Goal: Information Seeking & Learning: Learn about a topic

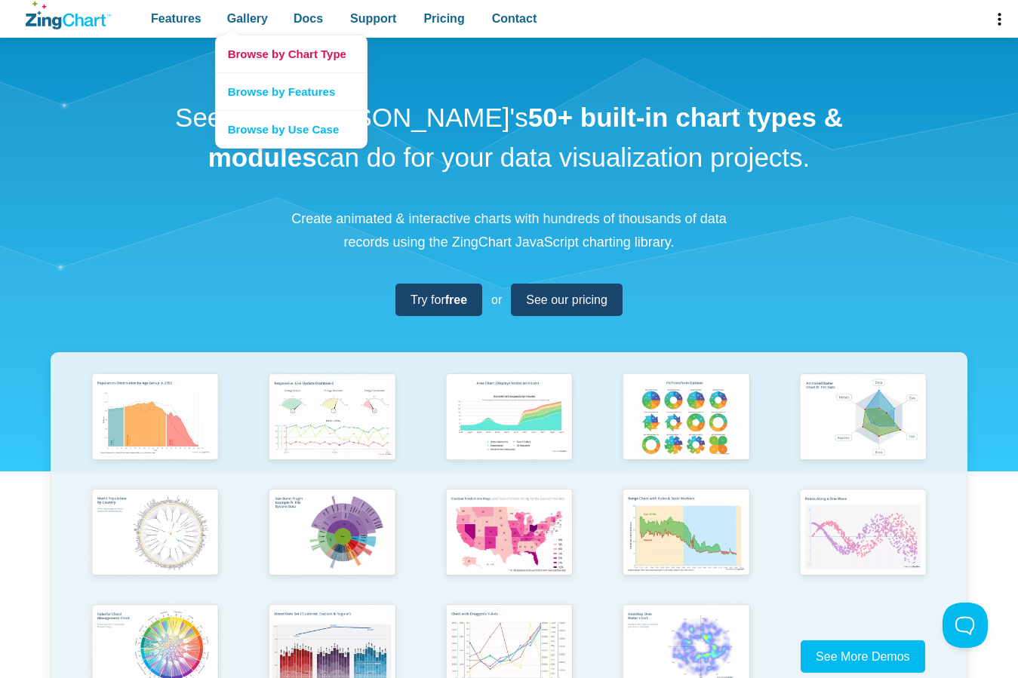
click at [252, 51] on link "Browse by Chart Type" at bounding box center [291, 53] width 151 height 37
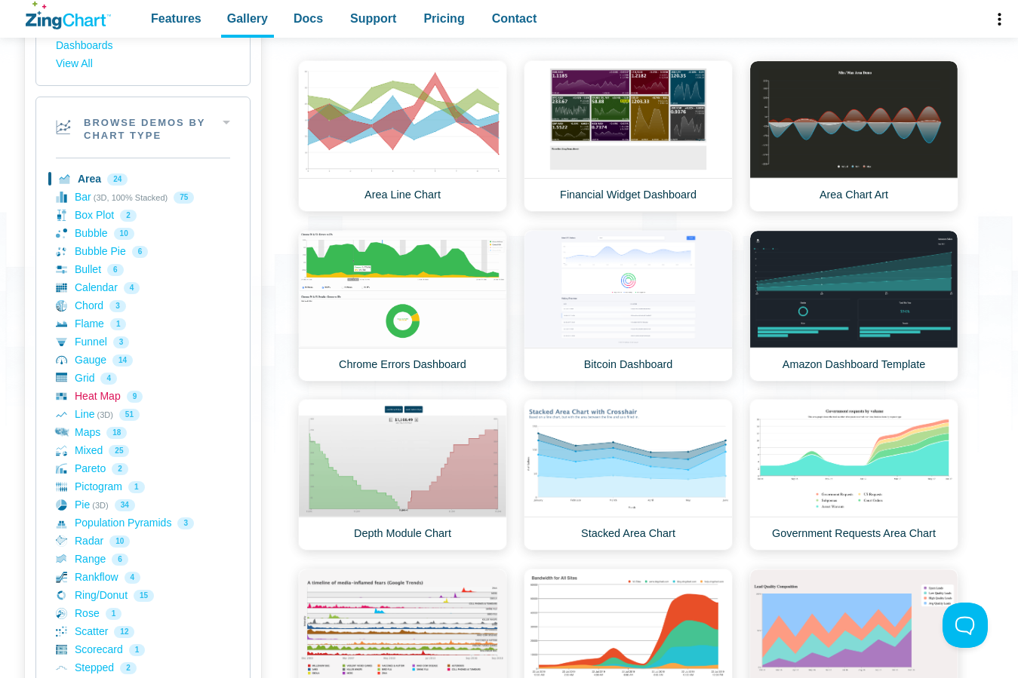
scroll to position [226, 0]
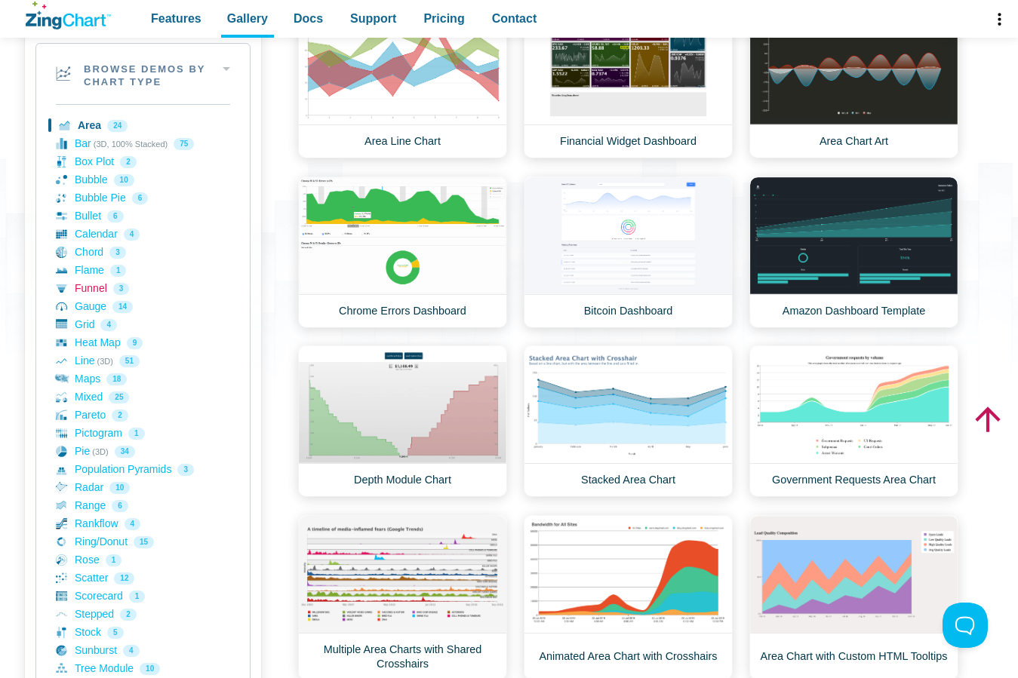
click at [93, 286] on link "Funnel 3" at bounding box center [143, 289] width 174 height 18
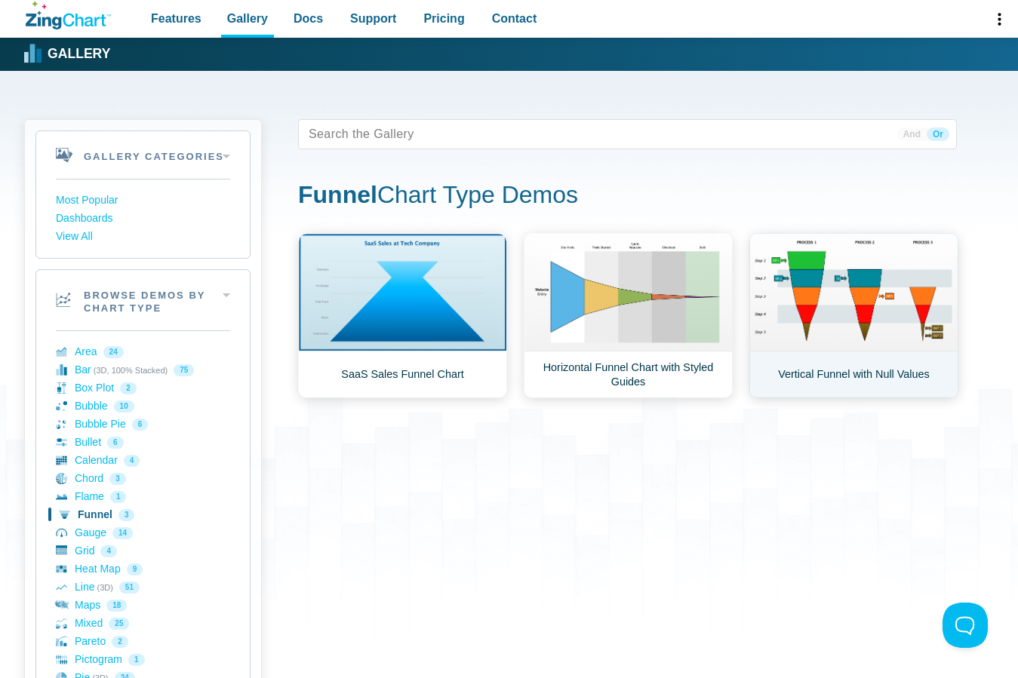
click at [888, 291] on link "Vertical Funnel with Null Values" at bounding box center [853, 315] width 209 height 165
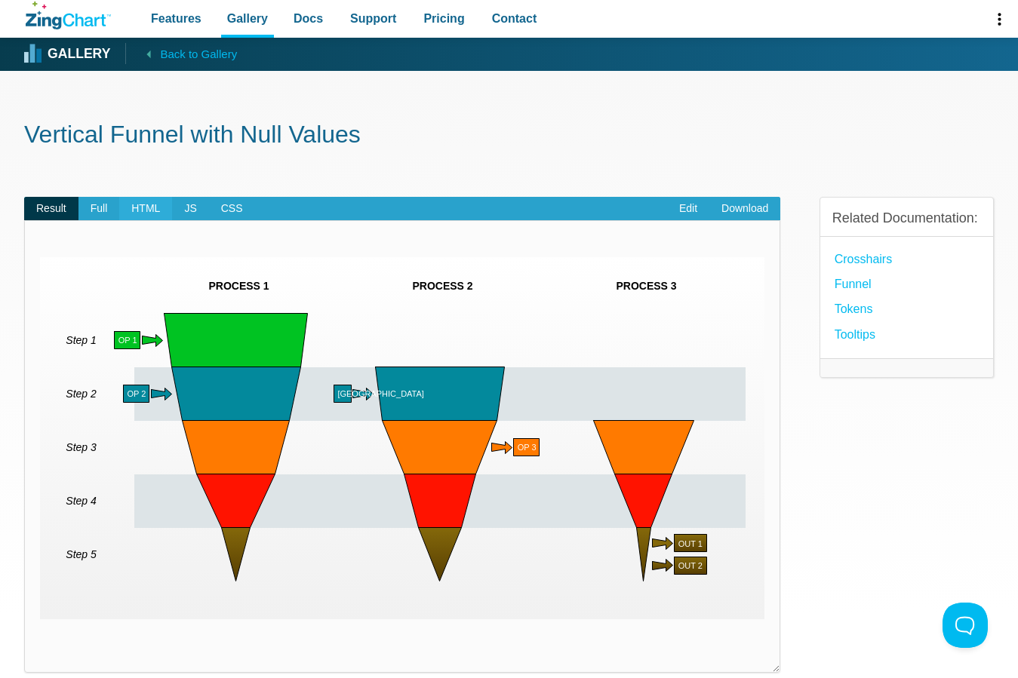
click at [141, 211] on span "HTML" at bounding box center [145, 209] width 53 height 24
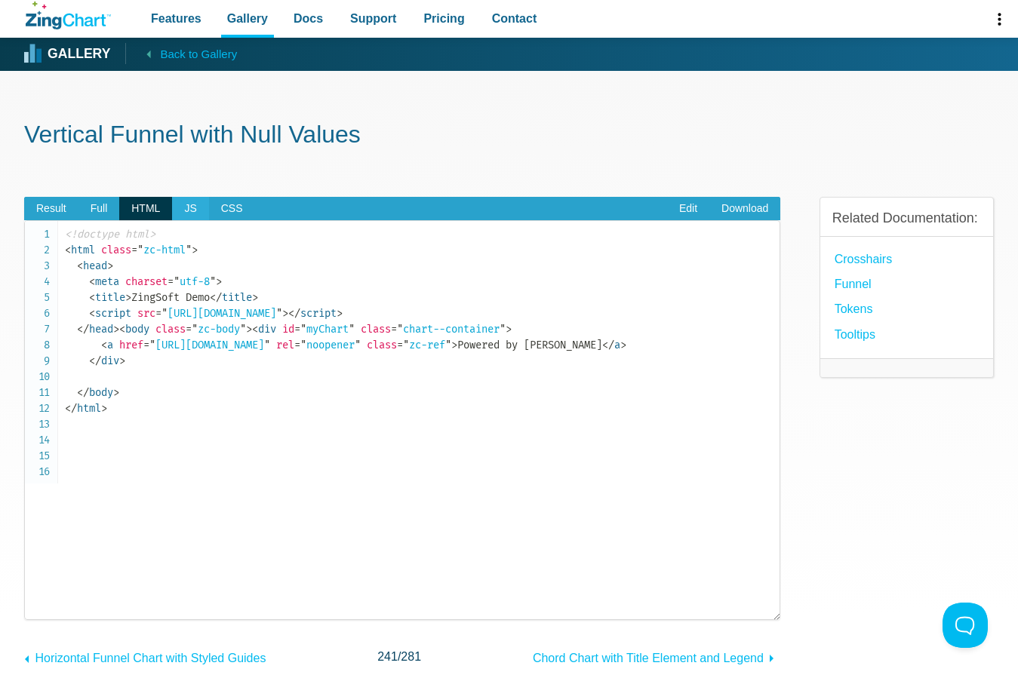
click at [180, 210] on span "JS" at bounding box center [190, 209] width 36 height 24
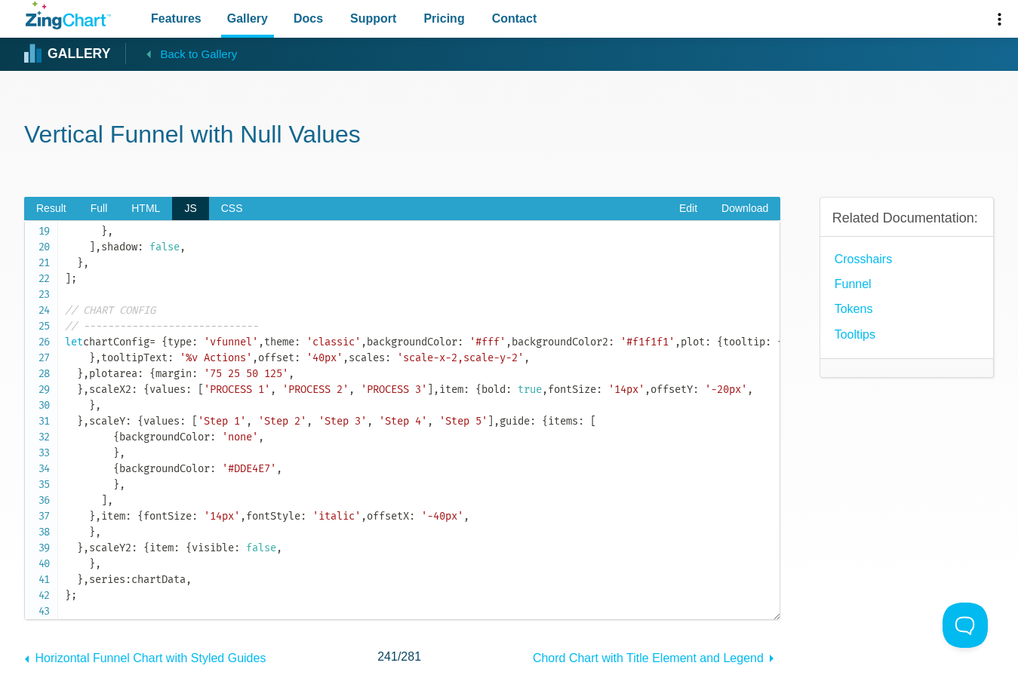
scroll to position [302, 0]
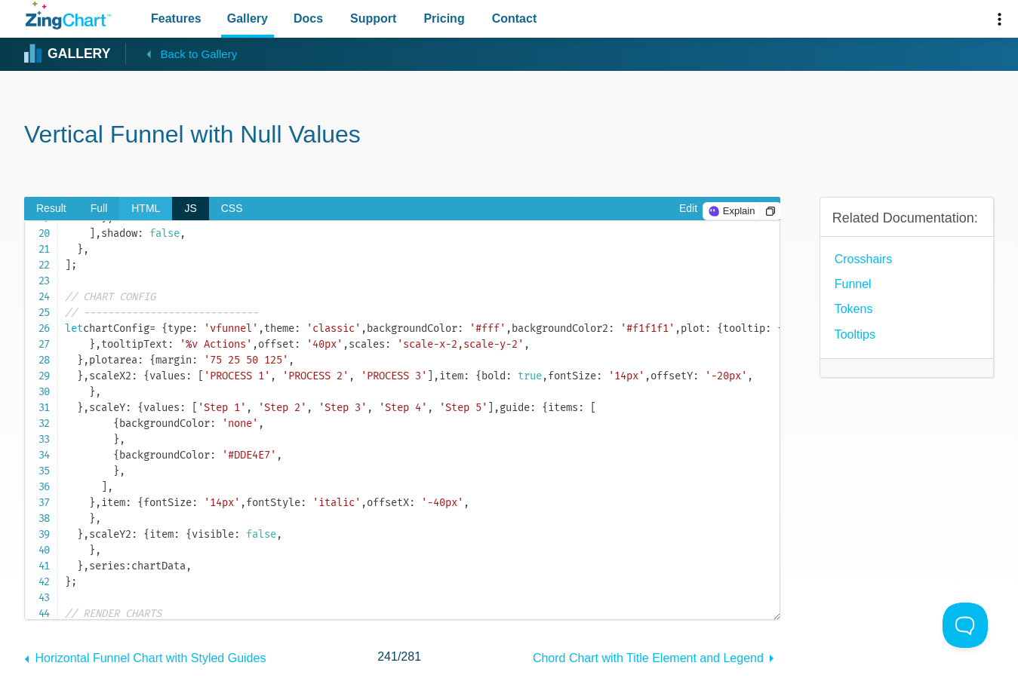
click at [158, 208] on span "HTML" at bounding box center [145, 209] width 53 height 24
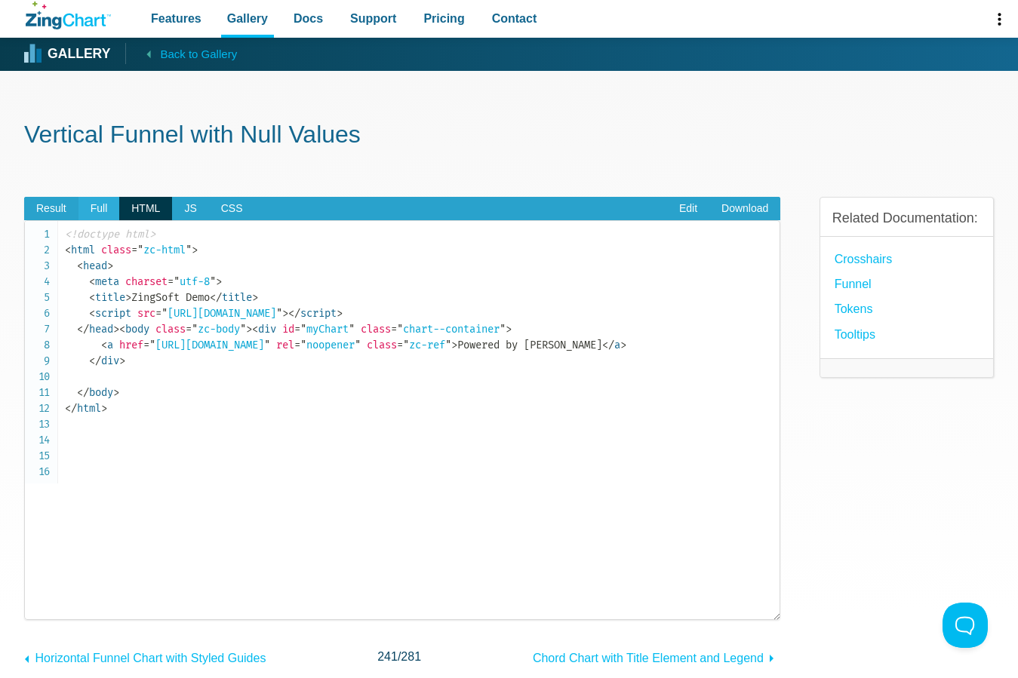
click at [111, 208] on span "Full" at bounding box center [99, 209] width 42 height 24
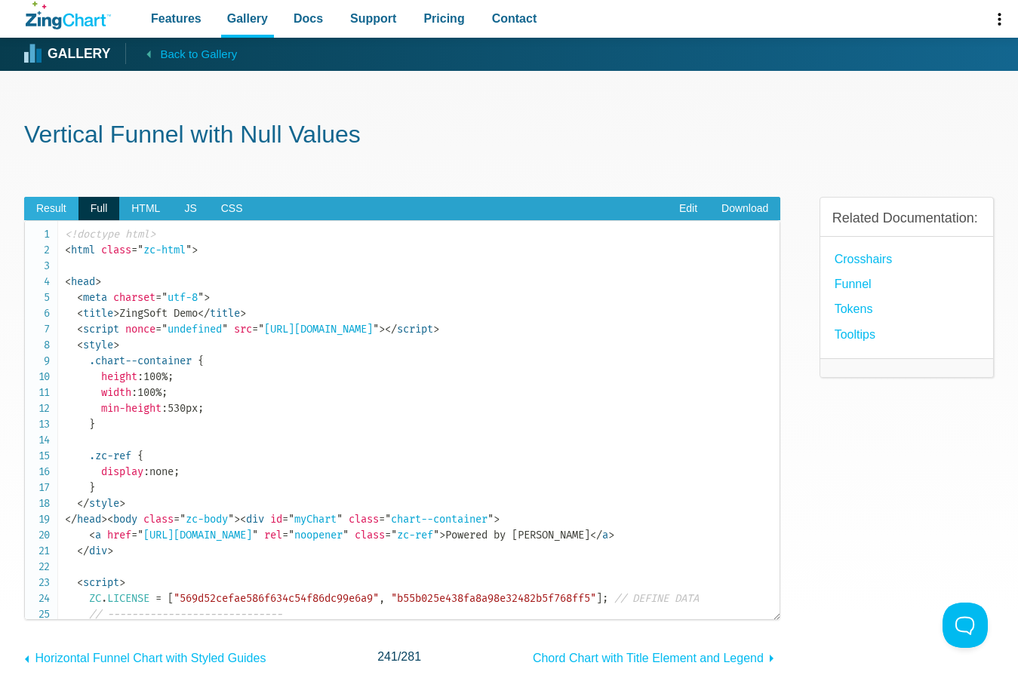
click at [57, 208] on span "Result" at bounding box center [51, 209] width 54 height 24
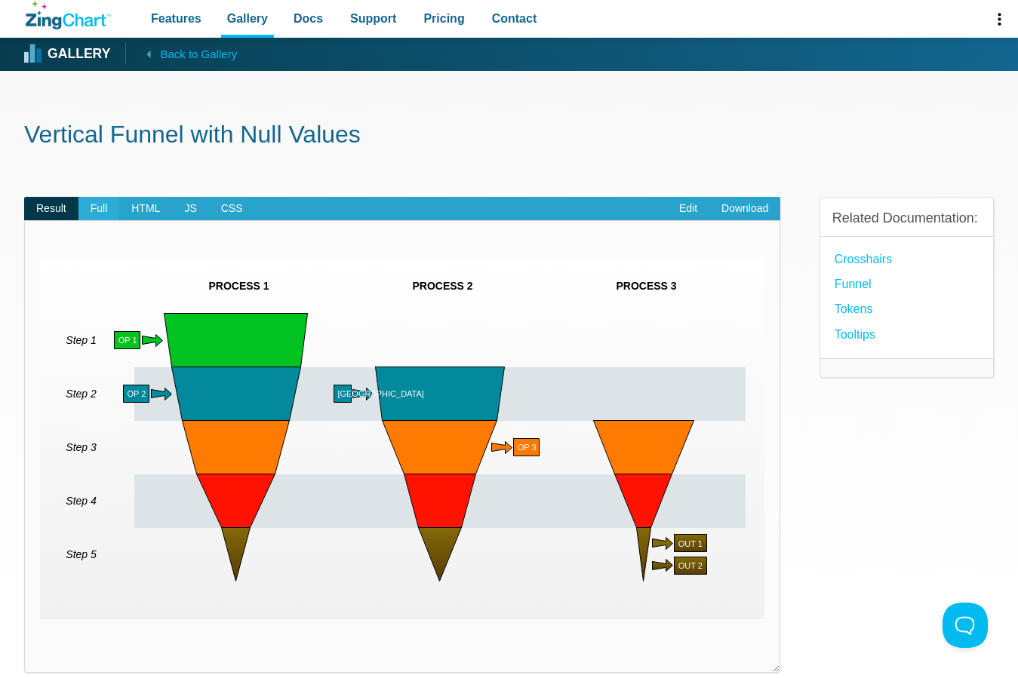
click at [86, 204] on span "Full" at bounding box center [99, 209] width 42 height 24
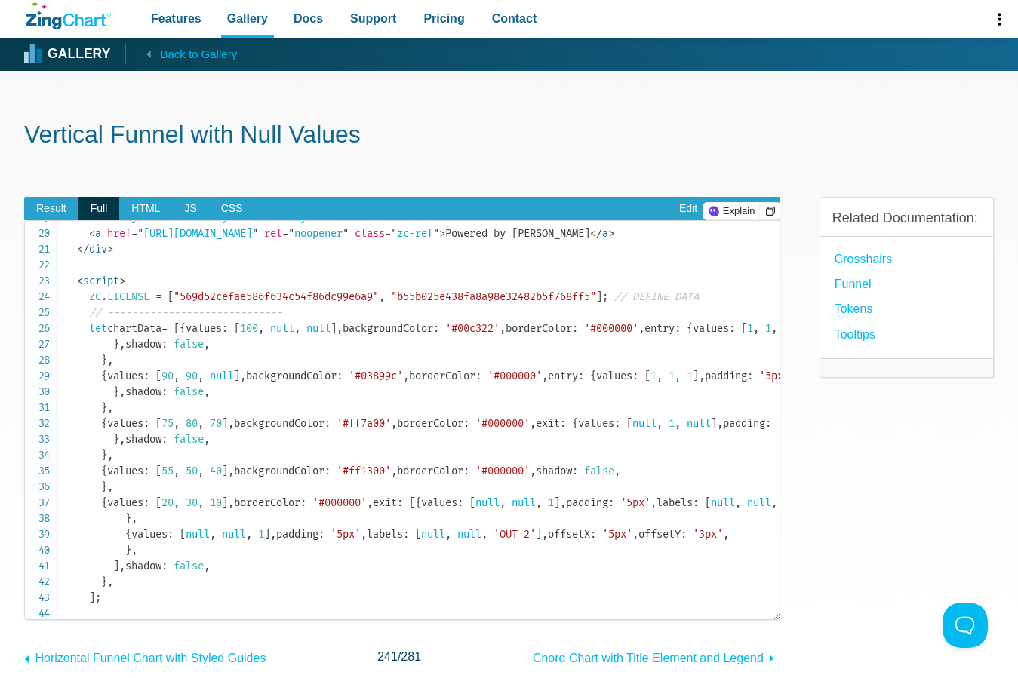
click at [251, 468] on code "<!doctype html> < html class = " zc-html " > < head > < meta charset = " utf-8 …" at bounding box center [422, 479] width 715 height 1109
click at [946, 335] on span "'OP 1'" at bounding box center [964, 328] width 36 height 13
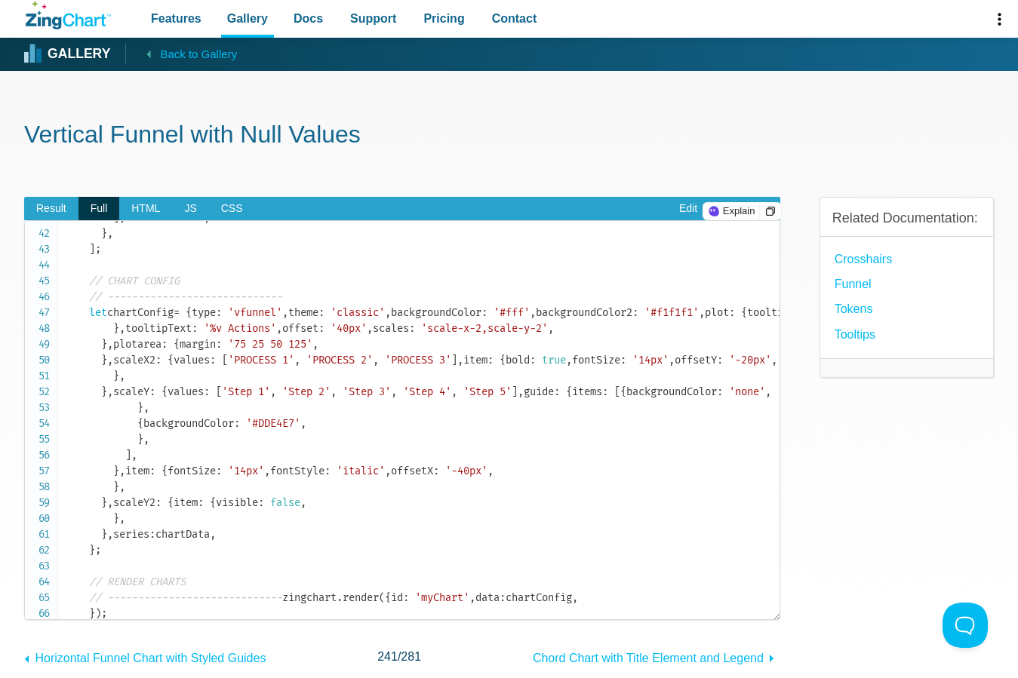
click at [759, 34] on span "'5px'" at bounding box center [774, 27] width 30 height 13
click at [850, 34] on span "'OP 2'" at bounding box center [868, 27] width 36 height 13
click at [695, 209] on link "Edit" at bounding box center [688, 209] width 42 height 24
